Goal: Check status: Check status

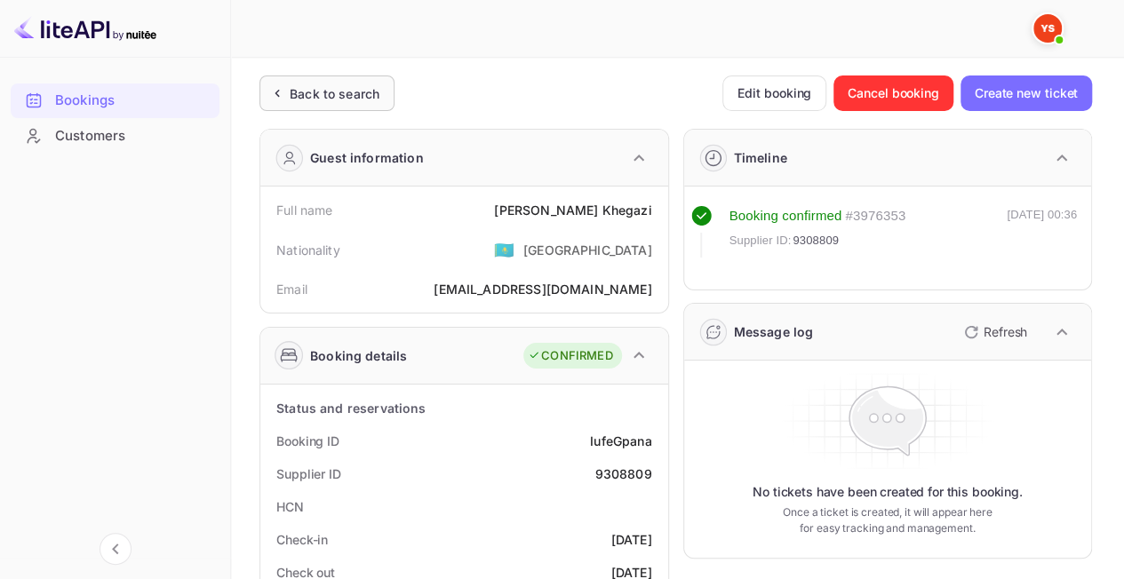
click at [316, 99] on div "Back to search" at bounding box center [335, 93] width 90 height 19
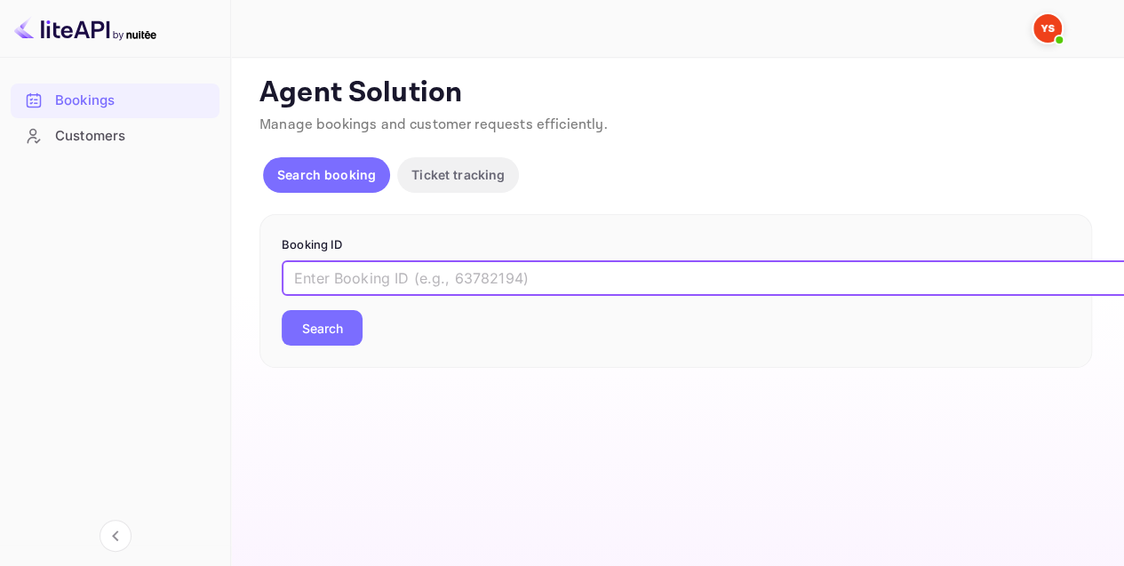
click at [441, 276] on input "text" at bounding box center [726, 278] width 888 height 36
paste input "9482624"
type input "9482624"
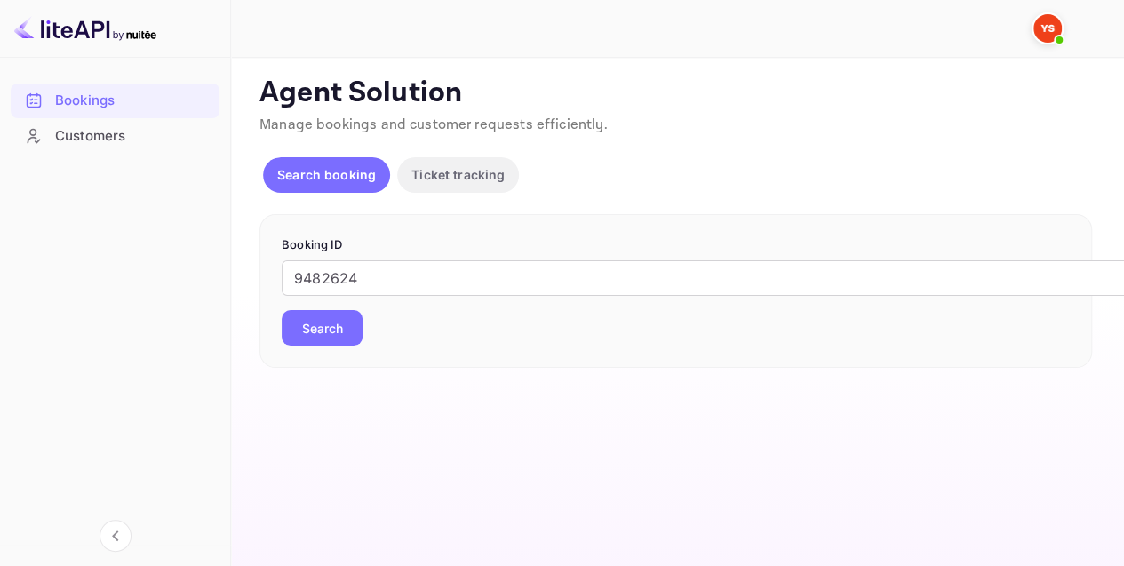
click at [337, 313] on button "Search" at bounding box center [322, 328] width 81 height 36
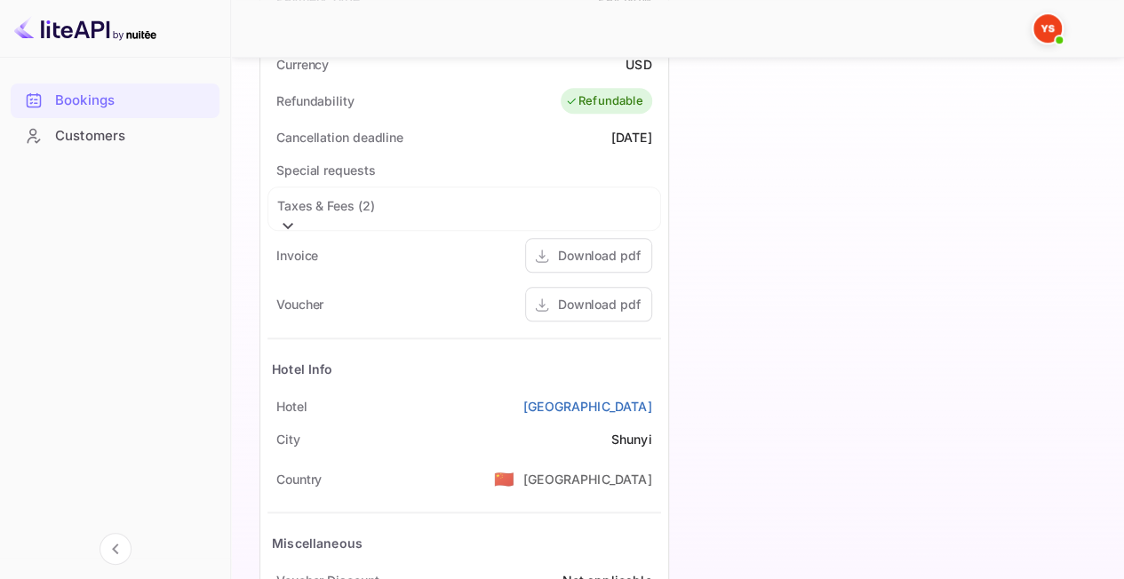
scroll to position [799, 0]
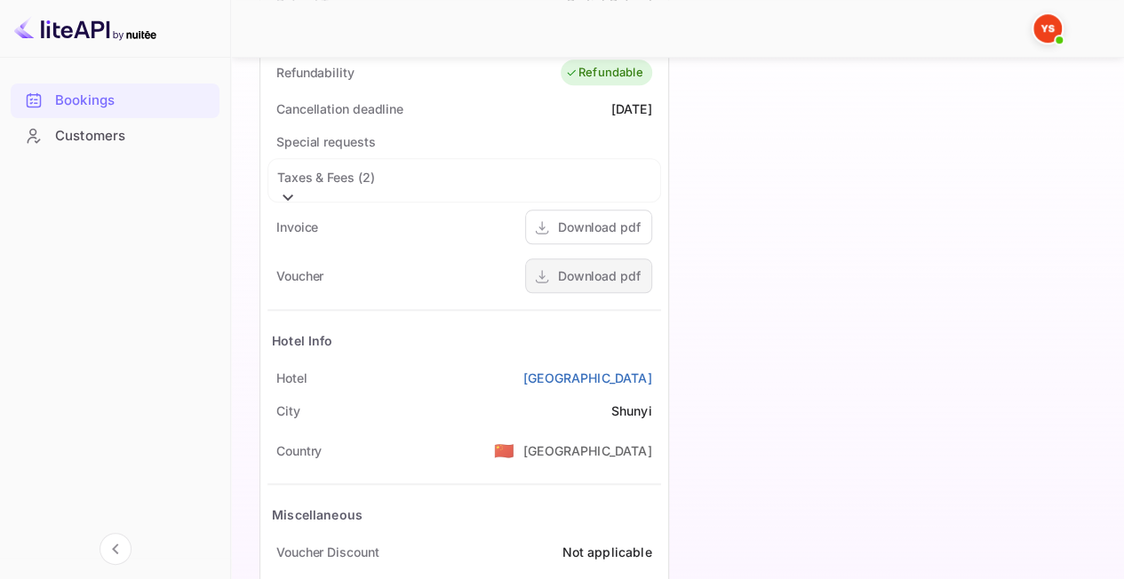
click at [562, 277] on div "Download pdf" at bounding box center [599, 275] width 83 height 19
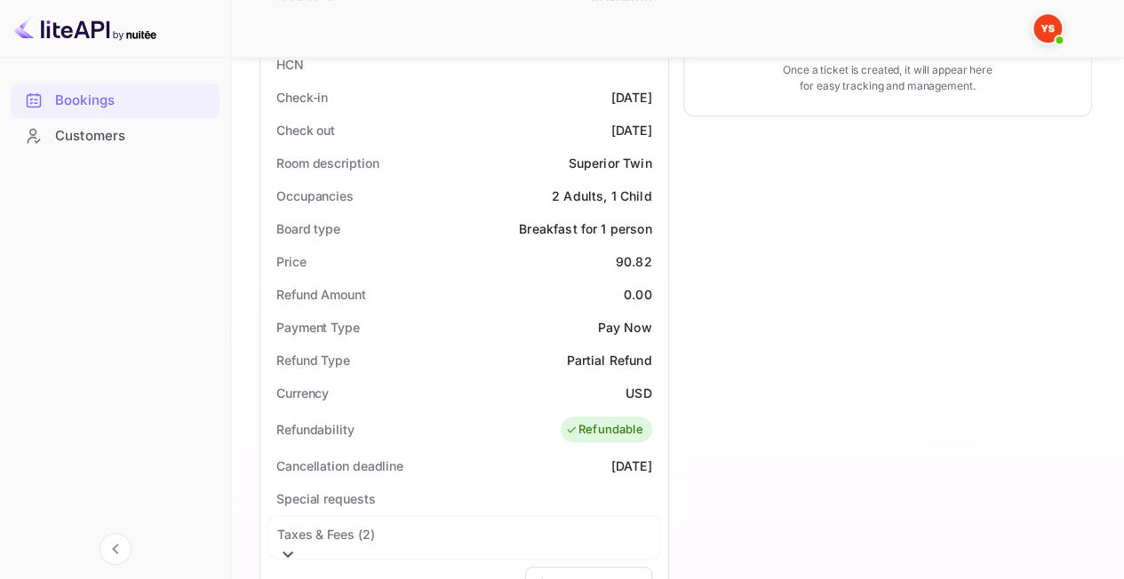
scroll to position [0, 0]
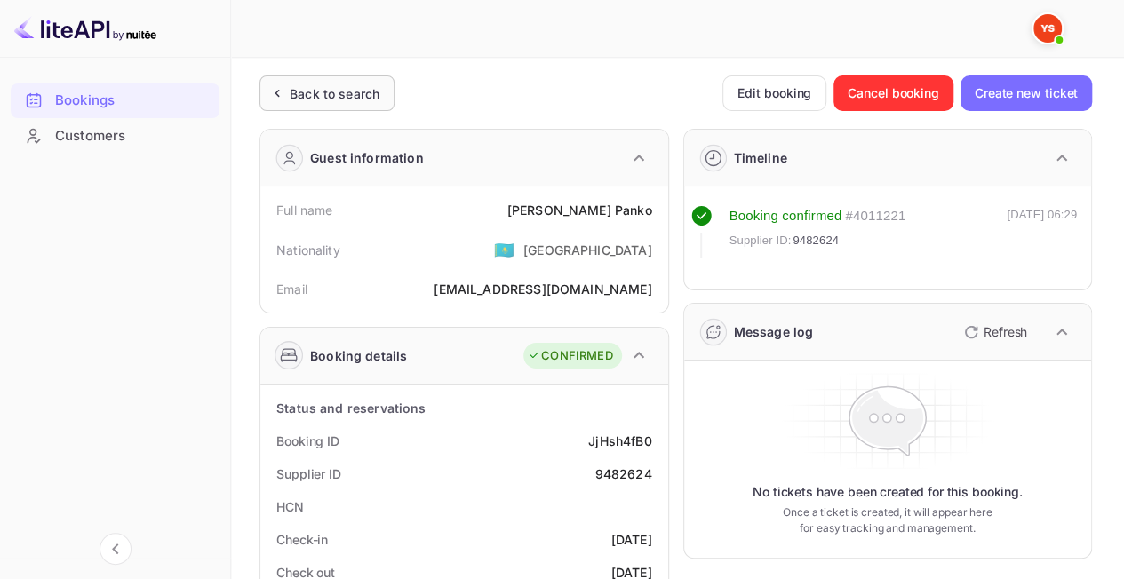
click at [326, 100] on div "Back to search" at bounding box center [335, 93] width 90 height 19
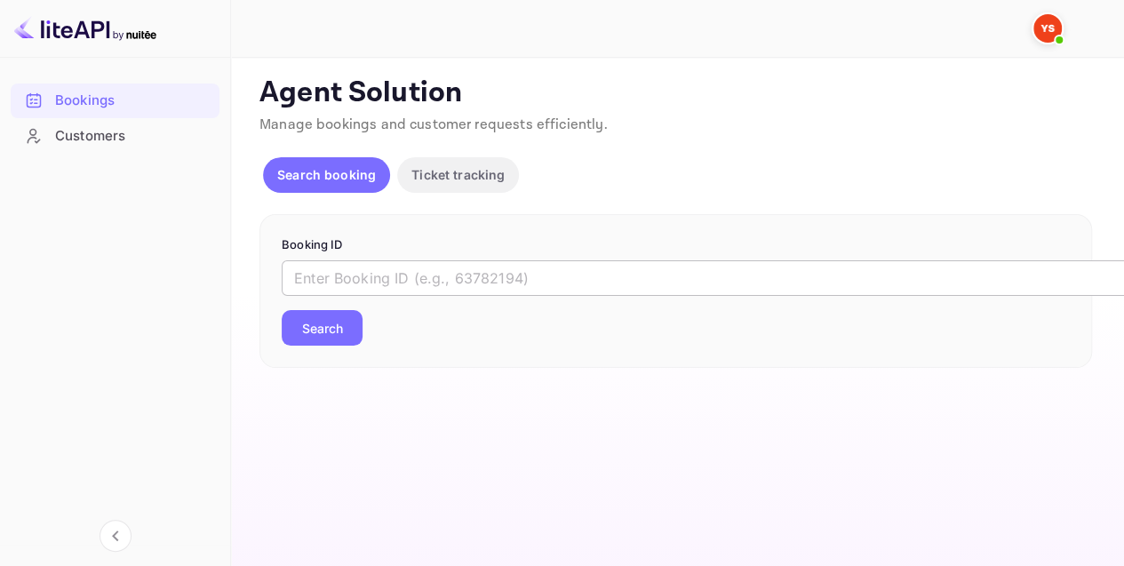
click at [477, 269] on input "text" at bounding box center [726, 278] width 888 height 36
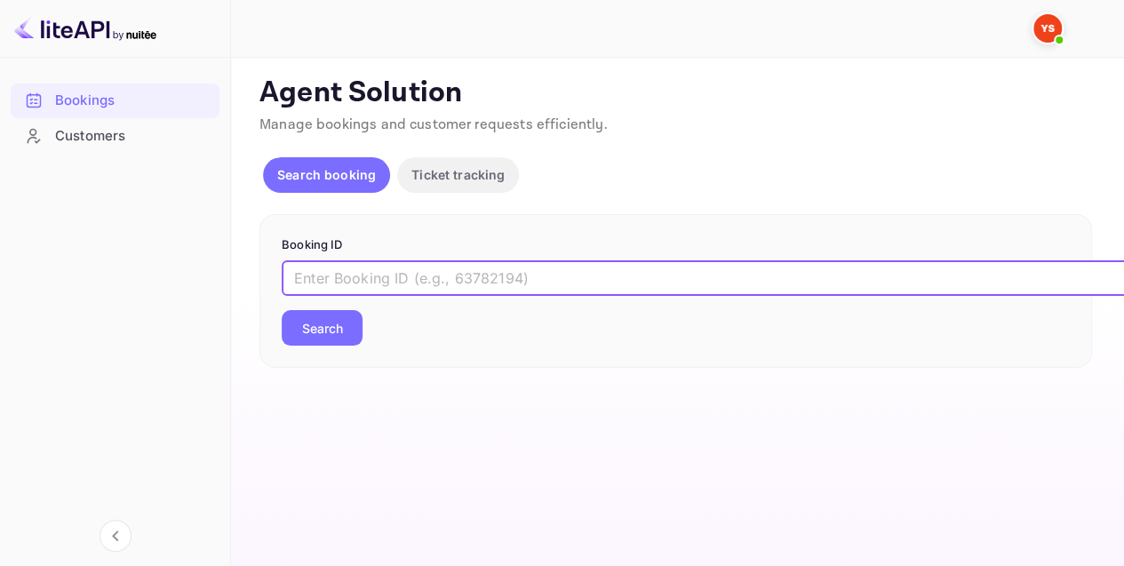
paste input "9482013"
type input "9482013"
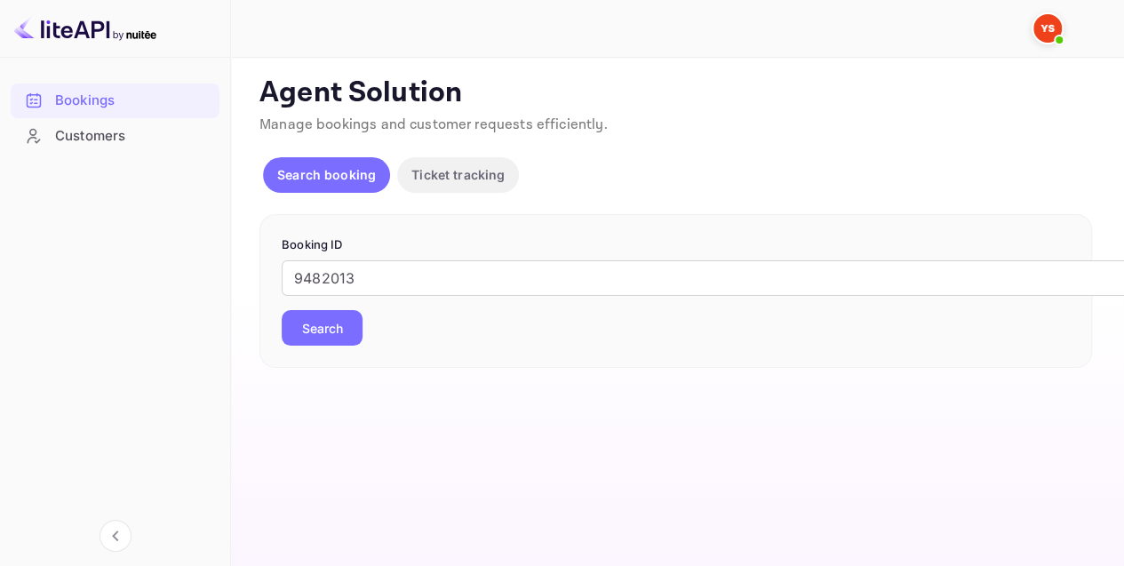
click at [337, 318] on button "Search" at bounding box center [322, 328] width 81 height 36
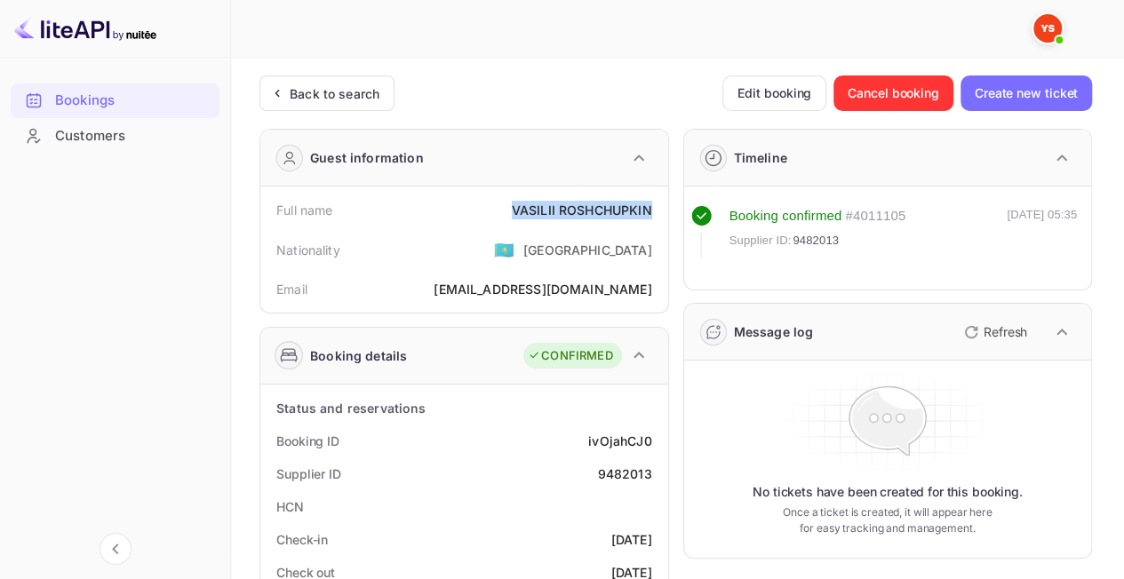
drag, startPoint x: 517, startPoint y: 202, endPoint x: 649, endPoint y: 206, distance: 132.4
click at [649, 206] on div "Full name [PERSON_NAME]" at bounding box center [463, 210] width 393 height 33
copy div "[PERSON_NAME]"
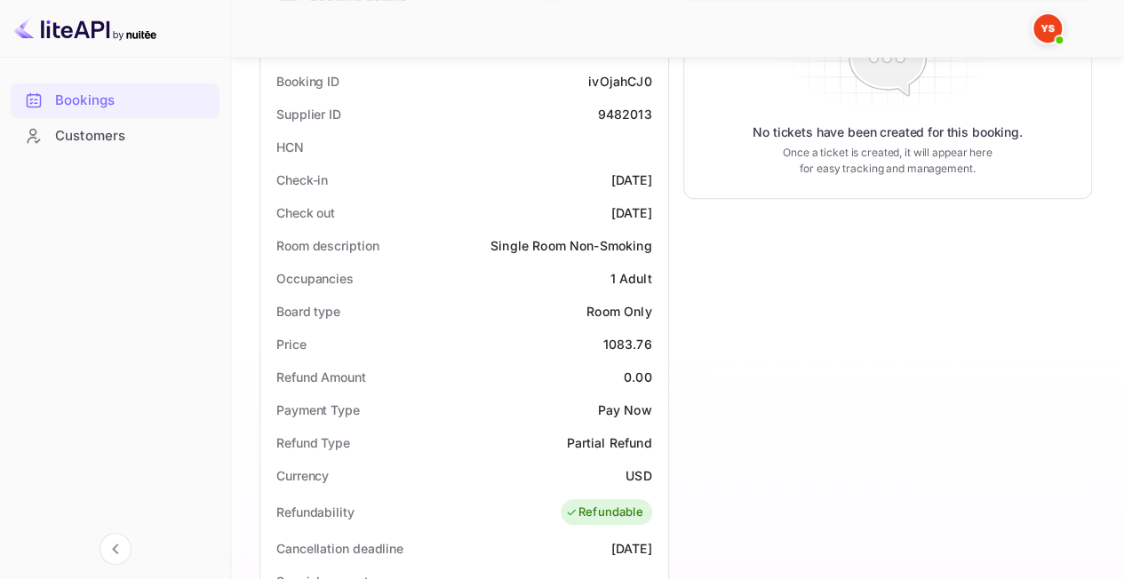
scroll to position [444, 0]
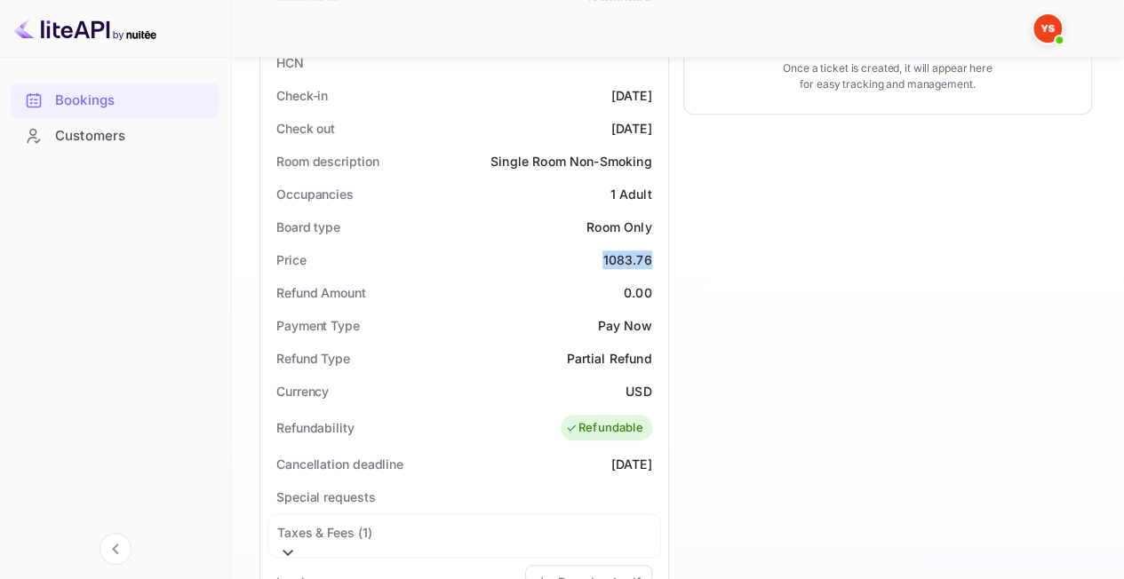
drag, startPoint x: 595, startPoint y: 262, endPoint x: 651, endPoint y: 258, distance: 56.1
click at [651, 258] on div "Price 1083.76" at bounding box center [463, 259] width 393 height 33
copy div "1083.76"
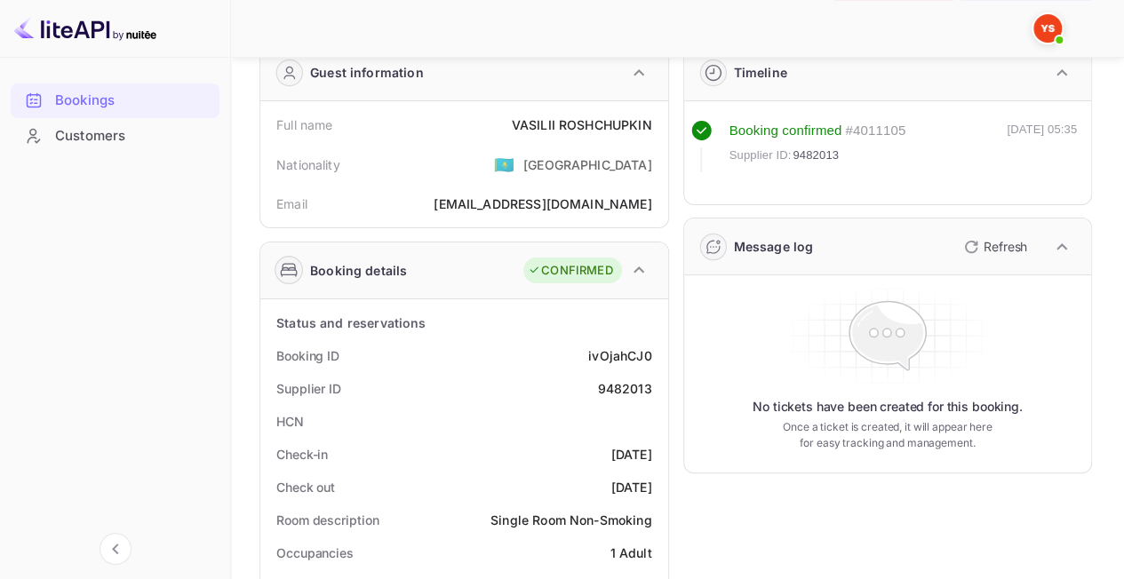
scroll to position [0, 0]
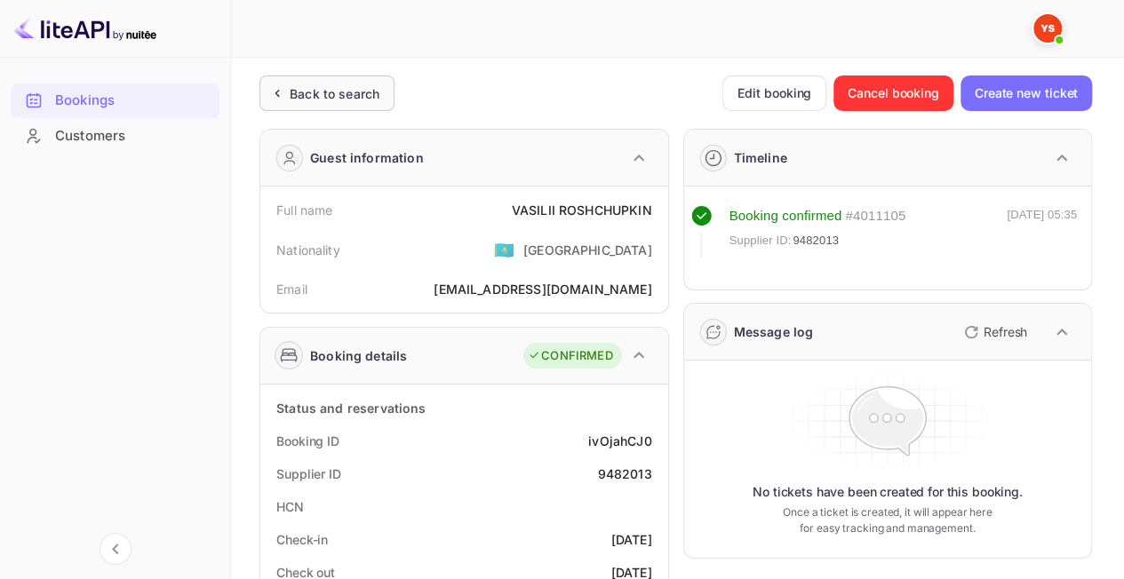
click at [332, 78] on div "Back to search" at bounding box center [326, 93] width 135 height 36
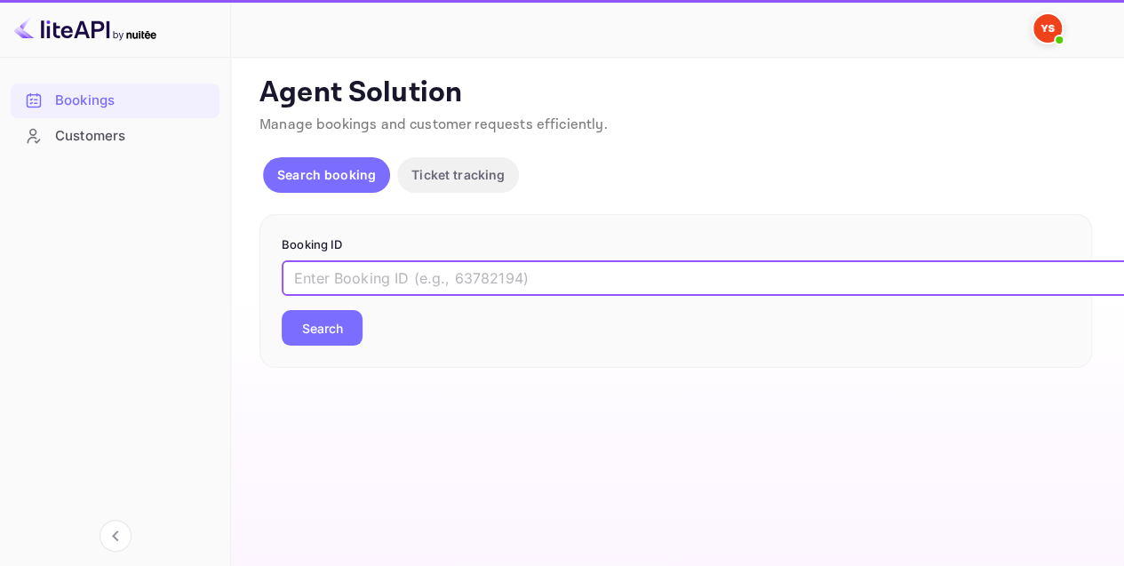
click at [438, 279] on input "text" at bounding box center [726, 278] width 888 height 36
paste input "9228925"
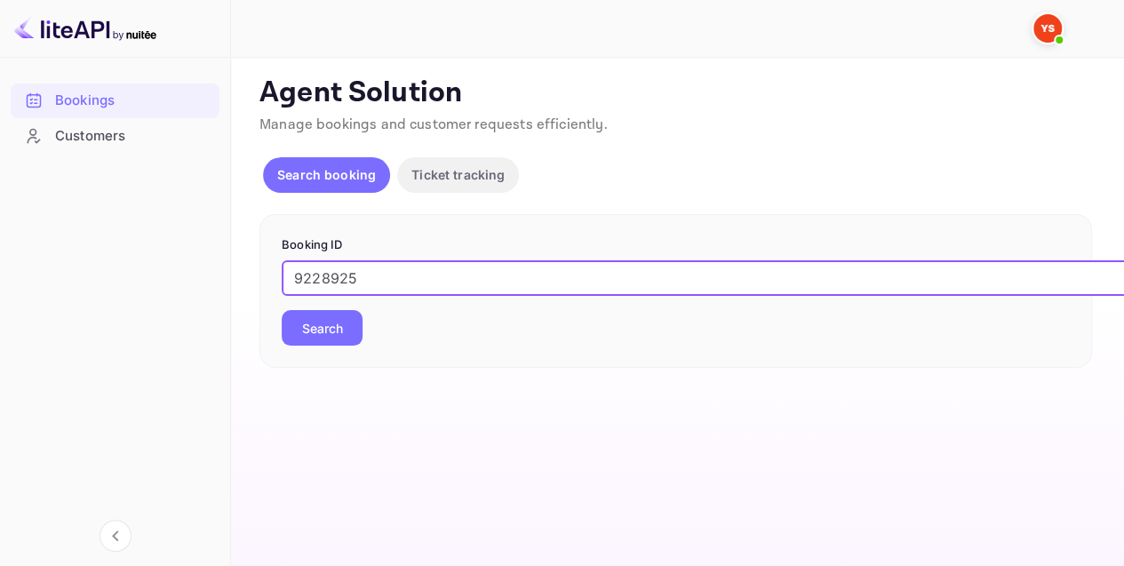
type input "9228925"
click at [323, 322] on button "Search" at bounding box center [322, 328] width 81 height 36
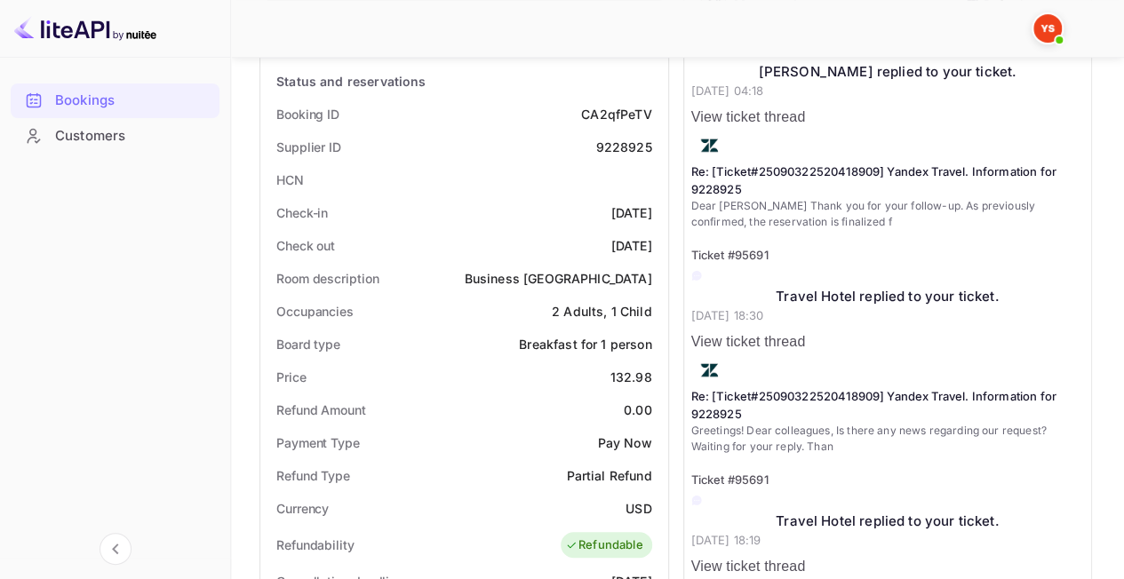
scroll to position [355, 0]
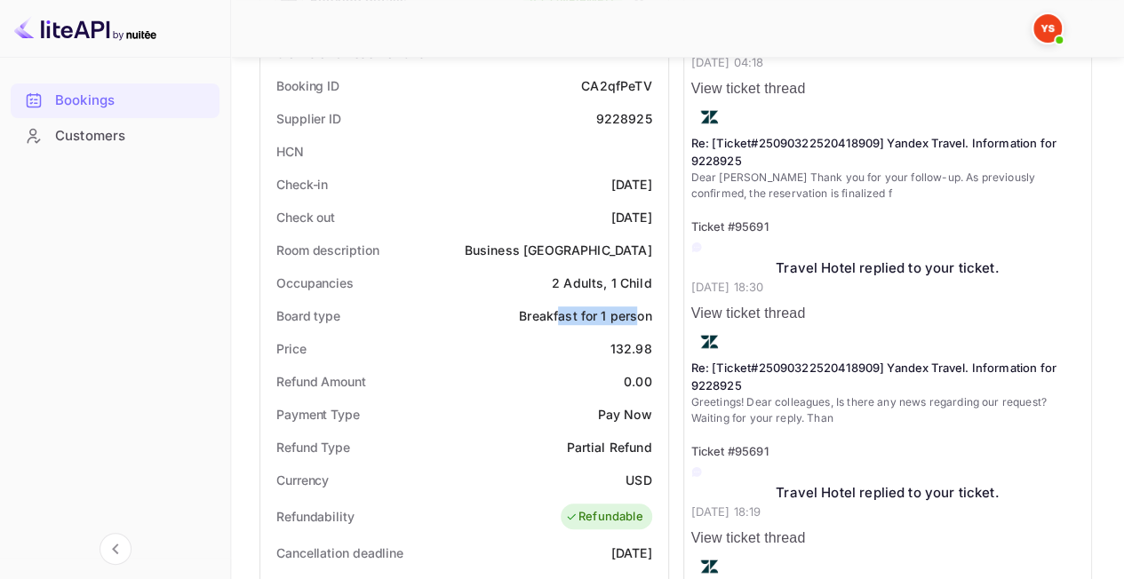
drag, startPoint x: 556, startPoint y: 320, endPoint x: 634, endPoint y: 320, distance: 78.2
click at [634, 320] on div "Breakfast for 1 person" at bounding box center [585, 315] width 132 height 19
click at [545, 343] on div "Price 132.98" at bounding box center [463, 348] width 393 height 33
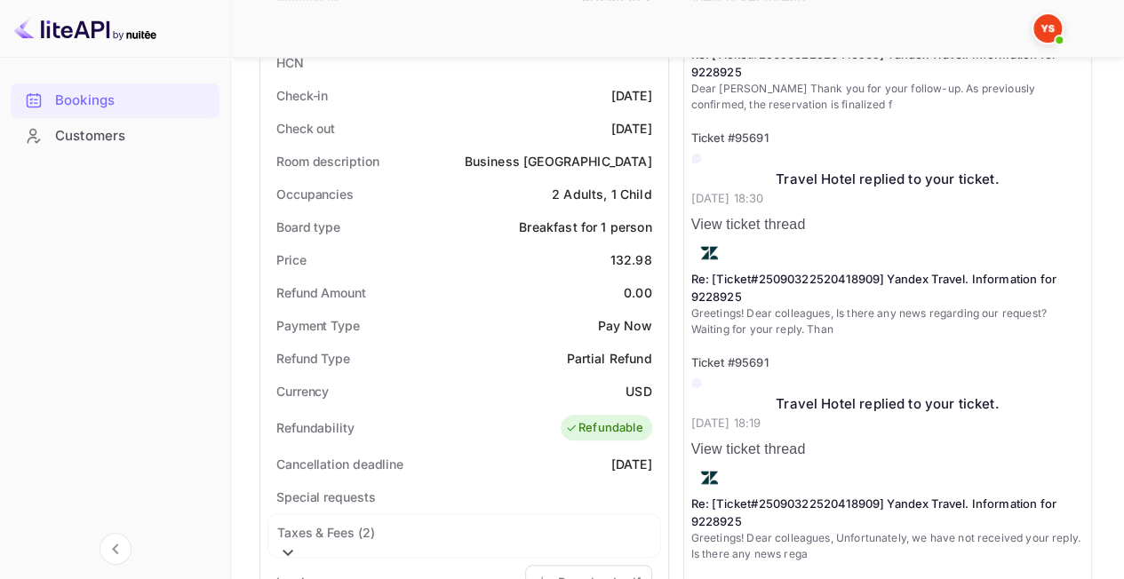
scroll to position [444, 0]
drag, startPoint x: 282, startPoint y: 222, endPoint x: 654, endPoint y: 222, distance: 372.1
click at [654, 222] on div "Board type Breakfast for 1 person" at bounding box center [463, 226] width 393 height 33
copy div "Board type Breakfast for 1 person"
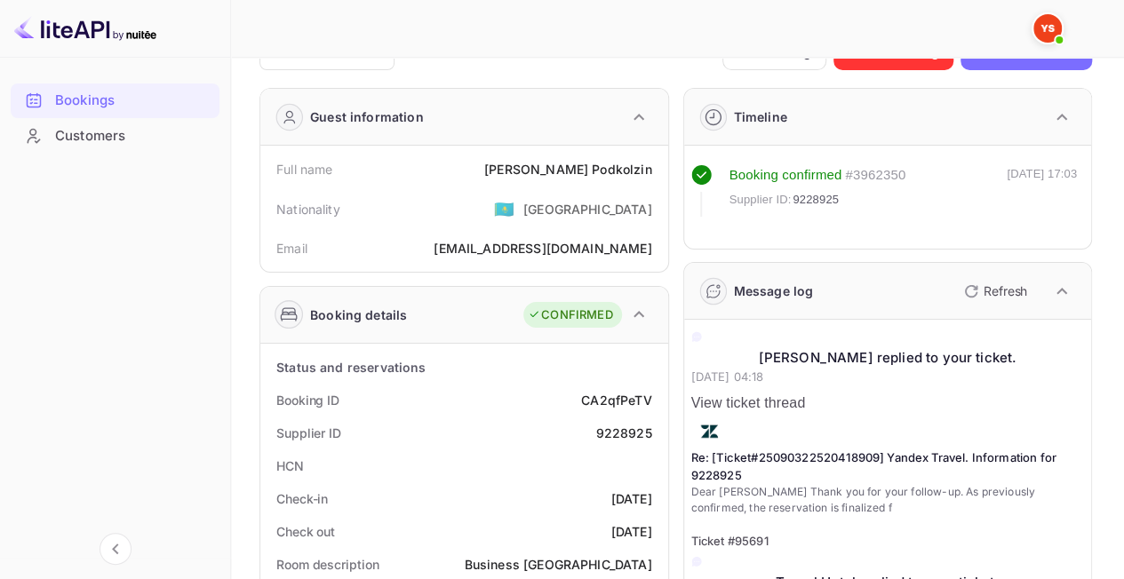
scroll to position [0, 0]
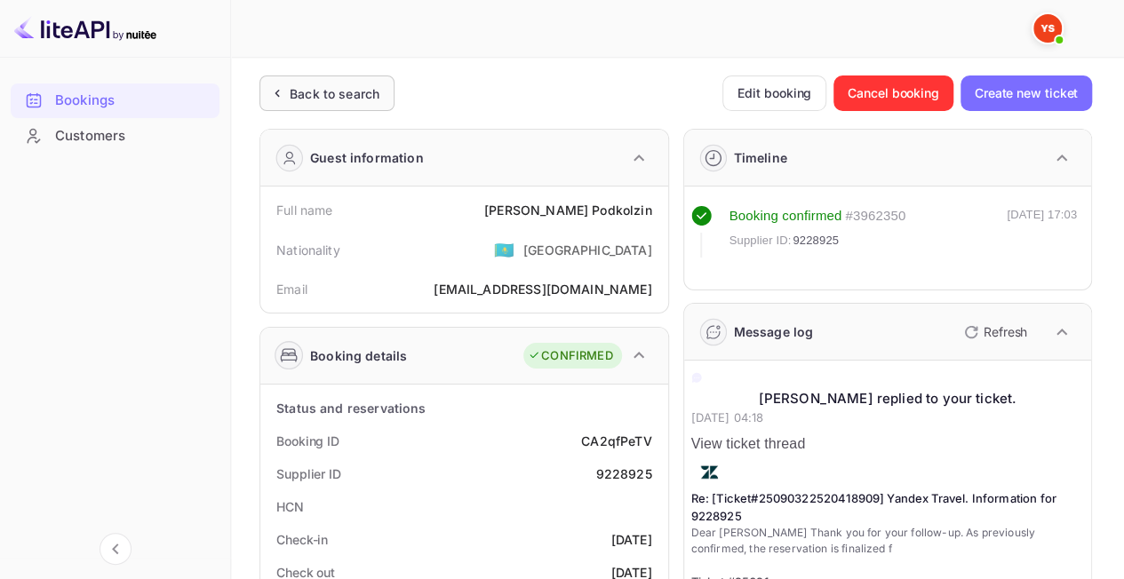
click at [326, 101] on div "Back to search" at bounding box center [335, 93] width 90 height 19
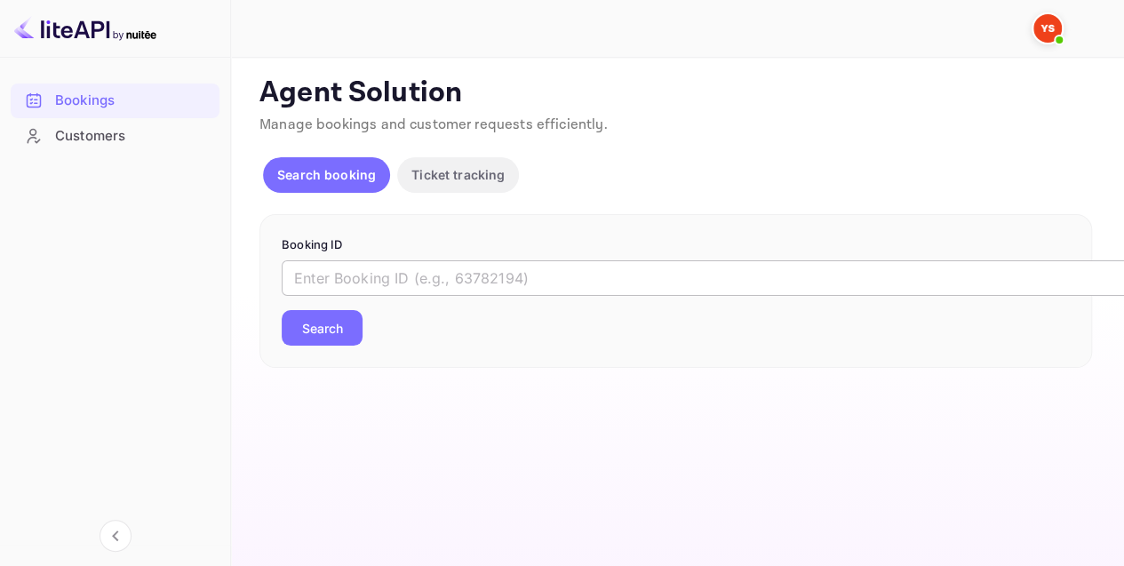
click at [396, 290] on input "text" at bounding box center [726, 278] width 888 height 36
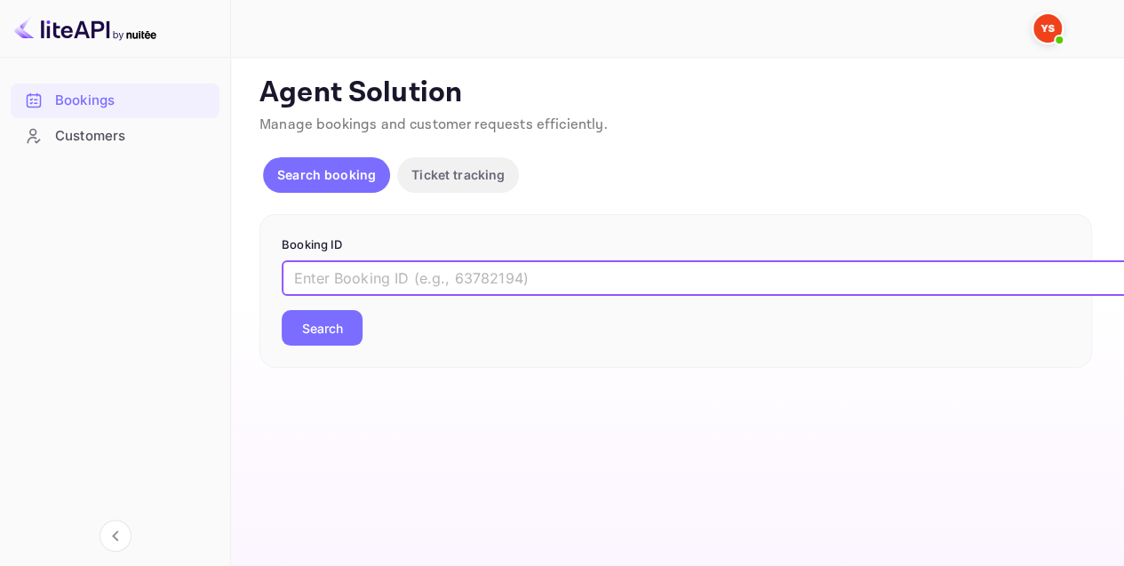
paste input "9303460"
type input "9303460"
click at [304, 314] on button "Search" at bounding box center [322, 328] width 81 height 36
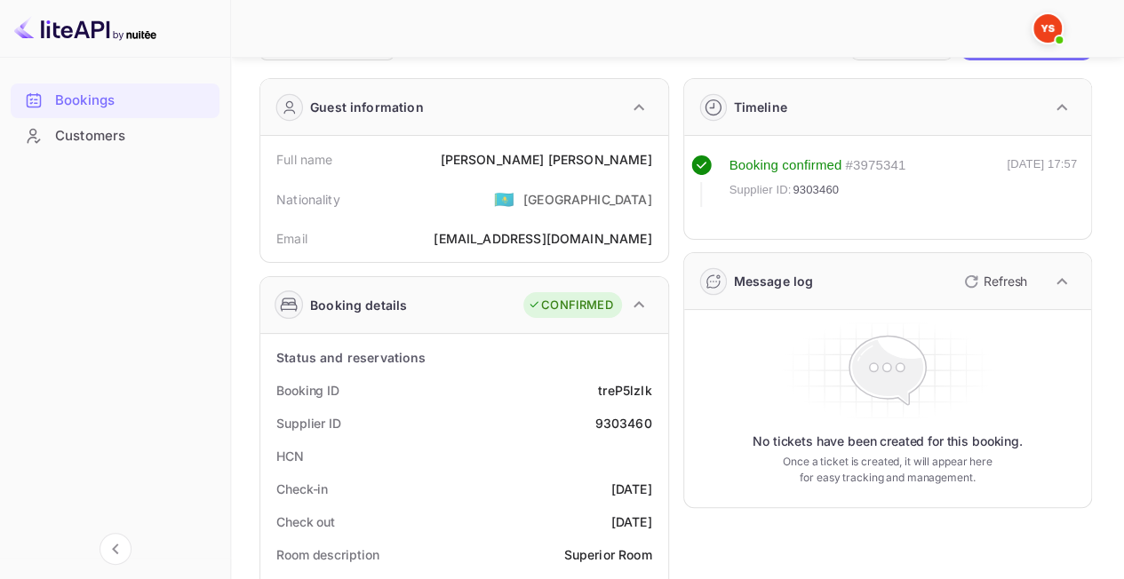
scroll to position [89, 0]
